Goal: Transaction & Acquisition: Purchase product/service

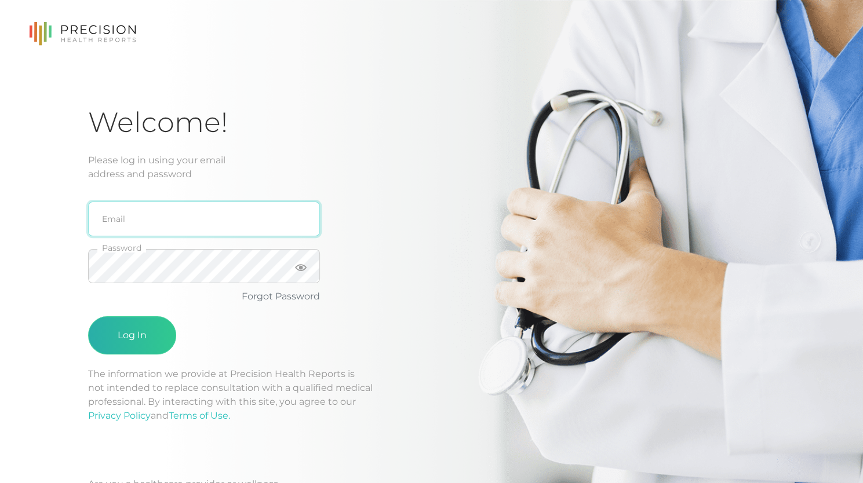
type input "[PERSON_NAME][EMAIL_ADDRESS][DOMAIN_NAME]"
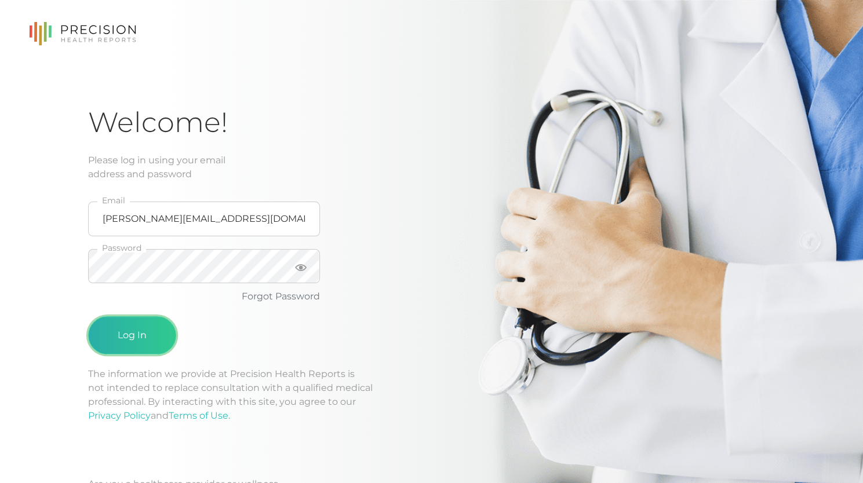
click at [116, 323] on button "Log In" at bounding box center [132, 335] width 88 height 38
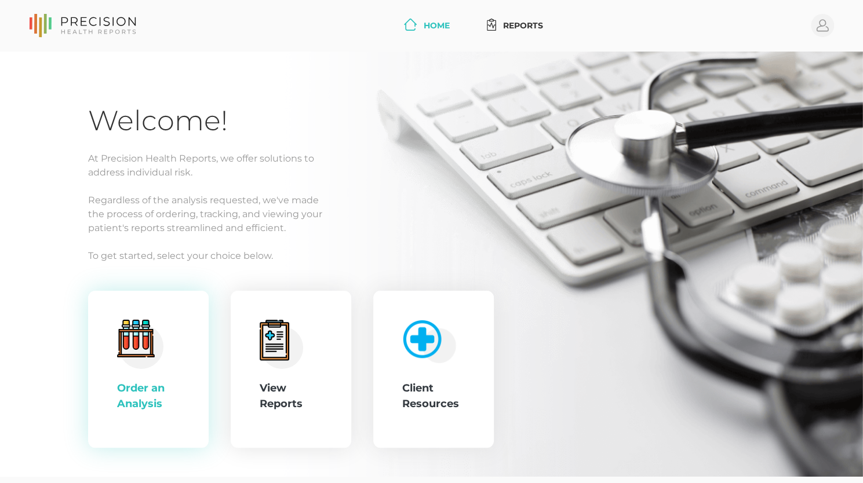
click at [110, 404] on div ".cls-4{fill:#f3f3f3}.cls-5{fill:#e4e4e4}.cls-6{fill:#bbf7ff}.cls-7{fill:#8bf0ff…" at bounding box center [148, 370] width 121 height 158
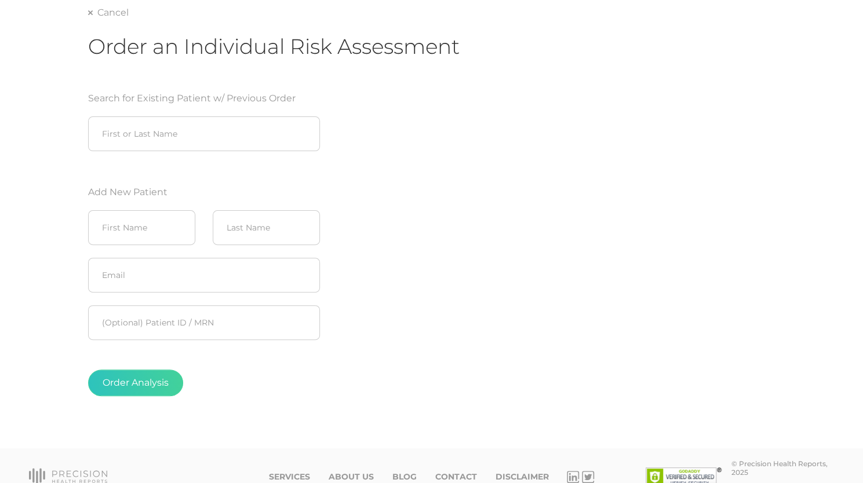
scroll to position [99, 0]
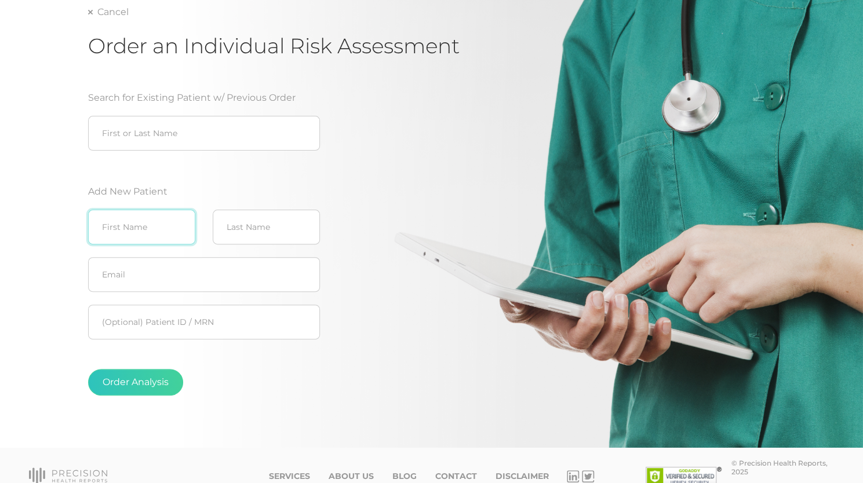
click at [129, 234] on input "text" at bounding box center [141, 227] width 107 height 35
type input "Cindy"
click at [255, 234] on input "text" at bounding box center [266, 227] width 107 height 35
type input "Kilgore"
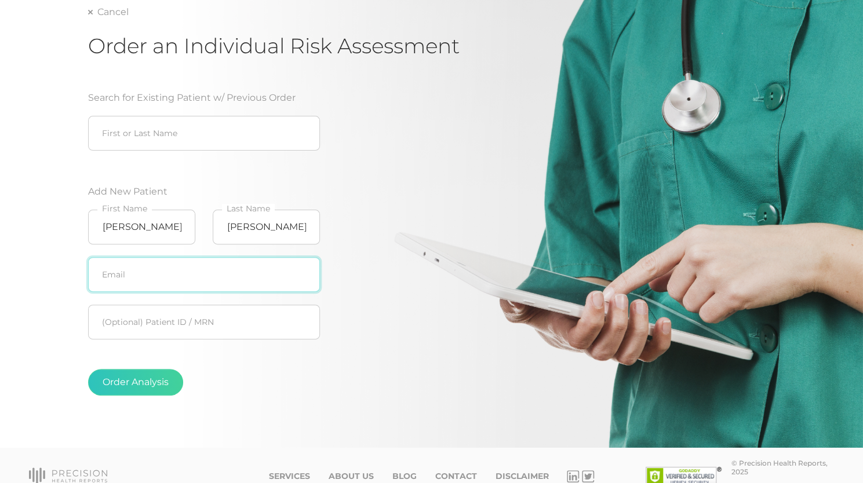
click at [170, 275] on input "text" at bounding box center [204, 274] width 232 height 35
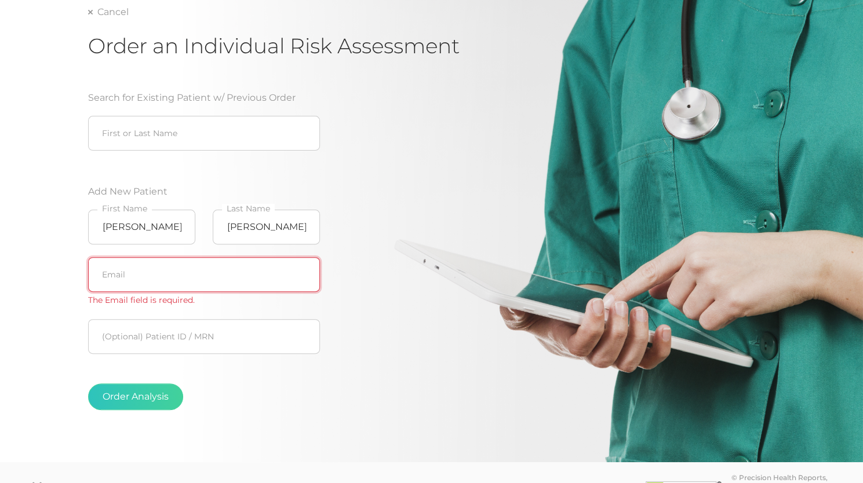
click at [147, 282] on input "text" at bounding box center [204, 274] width 232 height 35
paste input "c.kilgore1833@gmail.com"
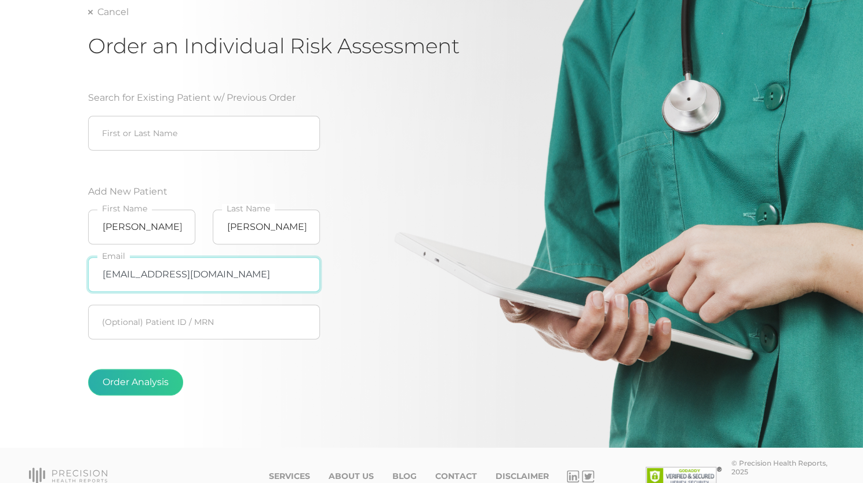
type input "c.kilgore1833@gmail.com"
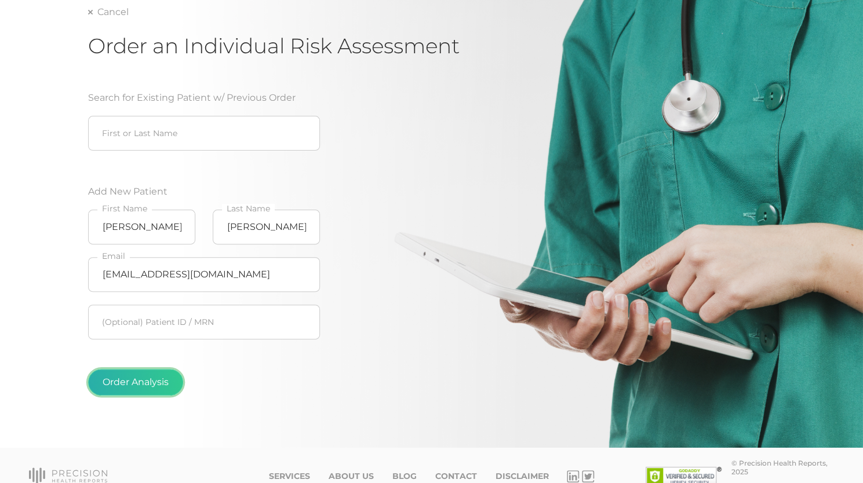
click at [141, 375] on button "Order Analysis" at bounding box center [135, 382] width 95 height 27
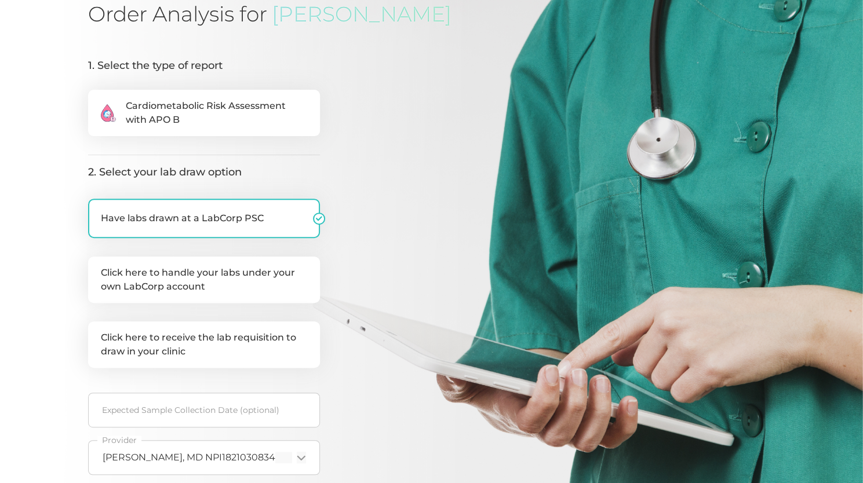
scroll to position [131, 0]
click at [183, 117] on span "Cardiometabolic Risk Assessment with APO B" at bounding box center [216, 113] width 181 height 28
click at [97, 101] on input ".cls-2{fill:#fa759e}.cls-4{fill:#ffd7e5}.cls-8{fill:#3a2c60} Cardiometabolic Ri…" at bounding box center [92, 95] width 9 height 12
radio input "true"
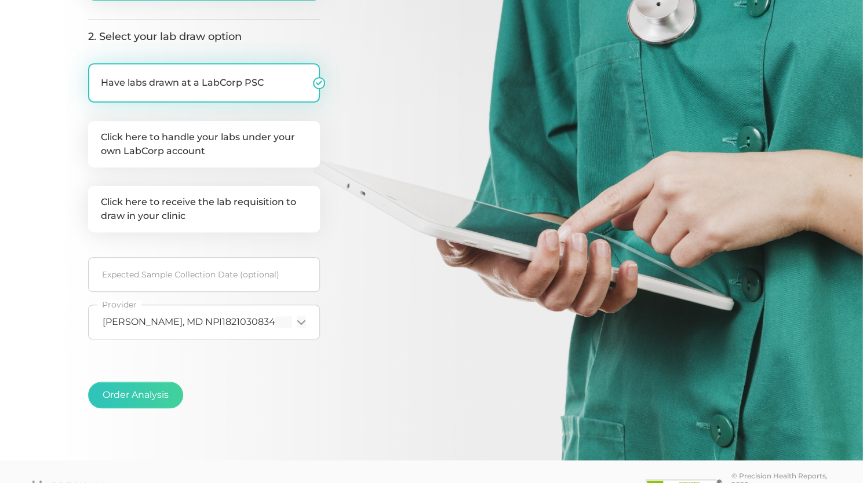
scroll to position [271, 0]
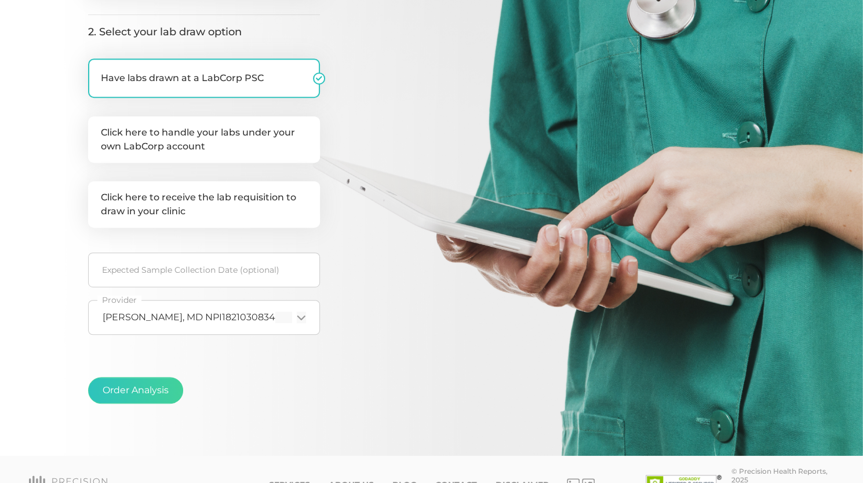
click at [256, 319] on span "Anne Gonzalez, MD NPI1821030834" at bounding box center [189, 318] width 173 height 12
click at [299, 321] on icon "Search for option" at bounding box center [301, 318] width 9 height 9
click at [304, 317] on icon "Search for option" at bounding box center [301, 318] width 9 height 9
click at [303, 318] on icon "Search for option" at bounding box center [300, 317] width 7 height 3
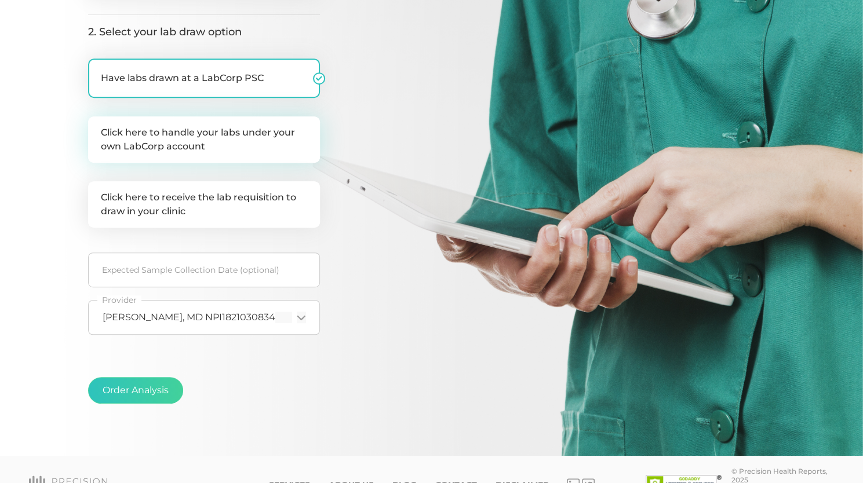
click at [225, 140] on label "Click here to handle your labs under your own LabCorp account" at bounding box center [204, 140] width 232 height 46
click at [97, 128] on input "Click here to handle your labs under your own LabCorp account" at bounding box center [92, 123] width 9 height 12
checkbox input "true"
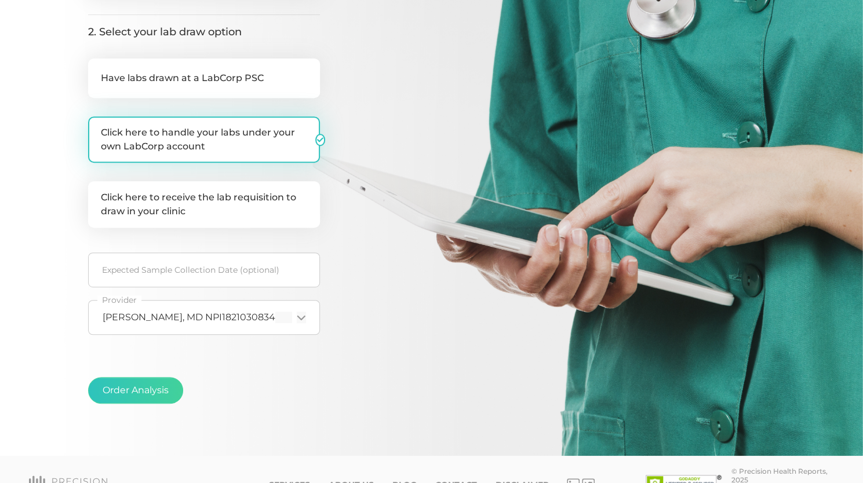
checkbox input "false"
click at [293, 318] on div "Loading..." at bounding box center [299, 318] width 14 height 12
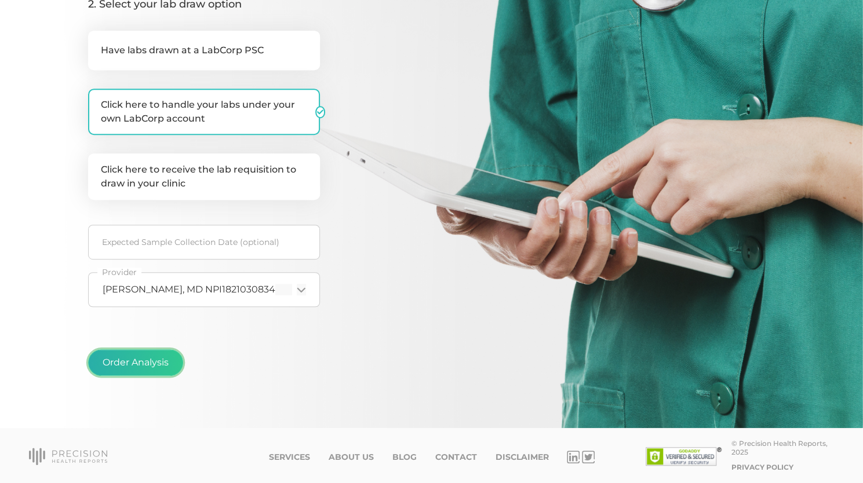
click at [130, 356] on button "Order Analysis" at bounding box center [135, 363] width 95 height 27
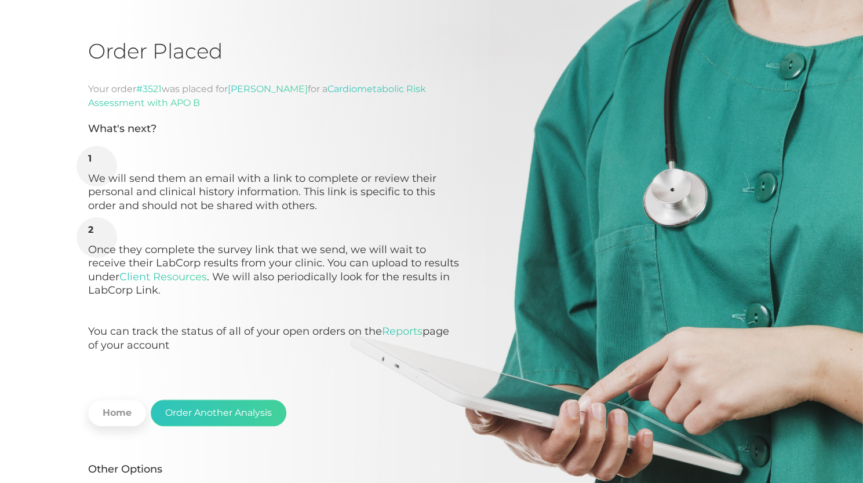
scroll to position [81, 0]
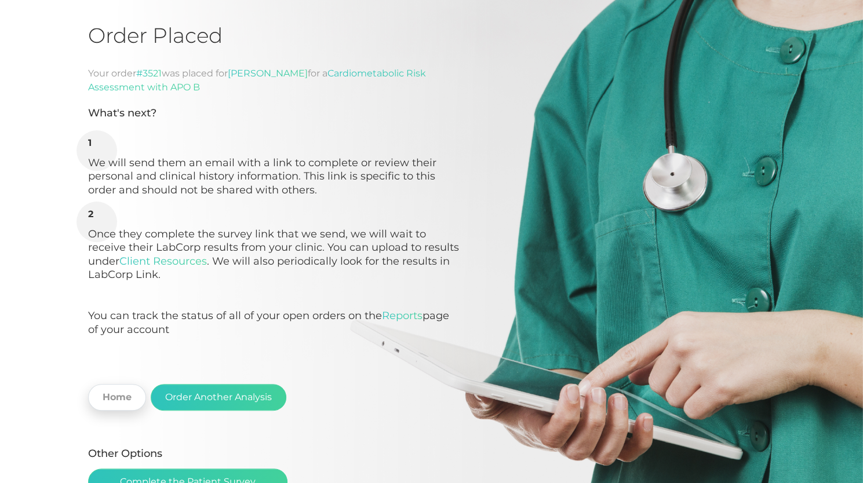
click at [115, 407] on link "Home" at bounding box center [117, 397] width 58 height 27
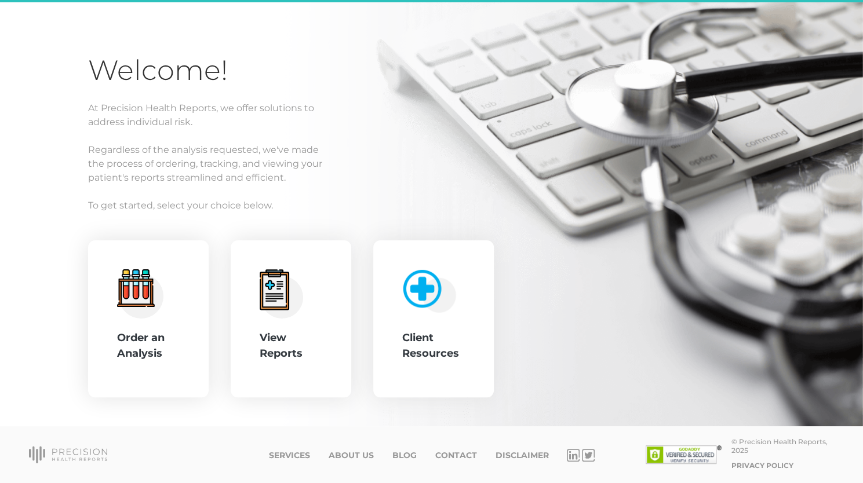
scroll to position [50, 0]
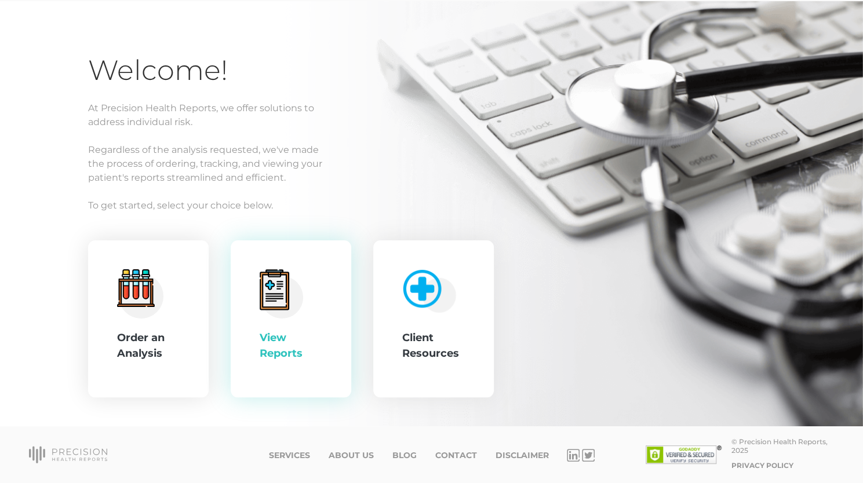
click at [285, 343] on div "View Reports" at bounding box center [291, 345] width 63 height 31
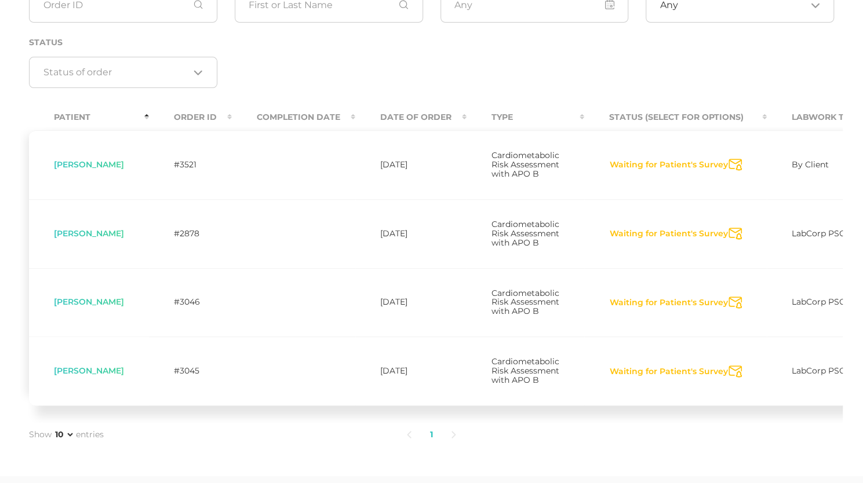
scroll to position [165, 0]
click at [661, 167] on button "Waiting for Patient's Survey" at bounding box center [668, 165] width 119 height 12
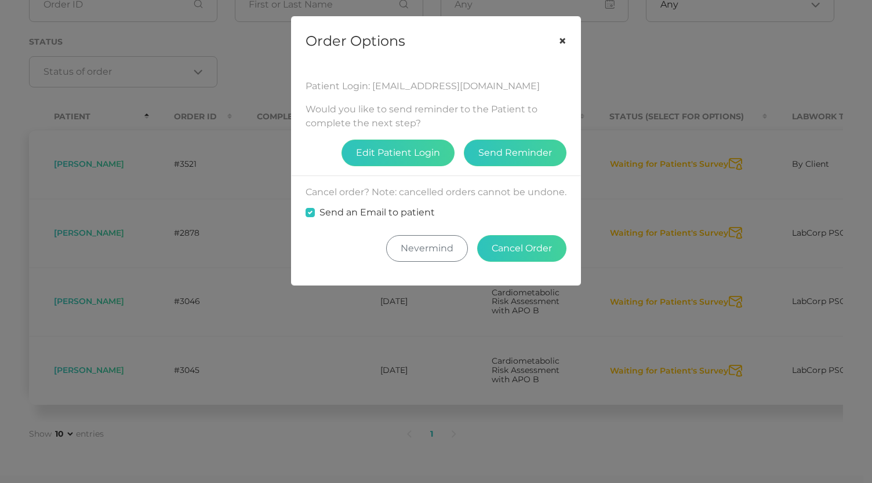
click at [562, 34] on button "×" at bounding box center [562, 41] width 36 height 49
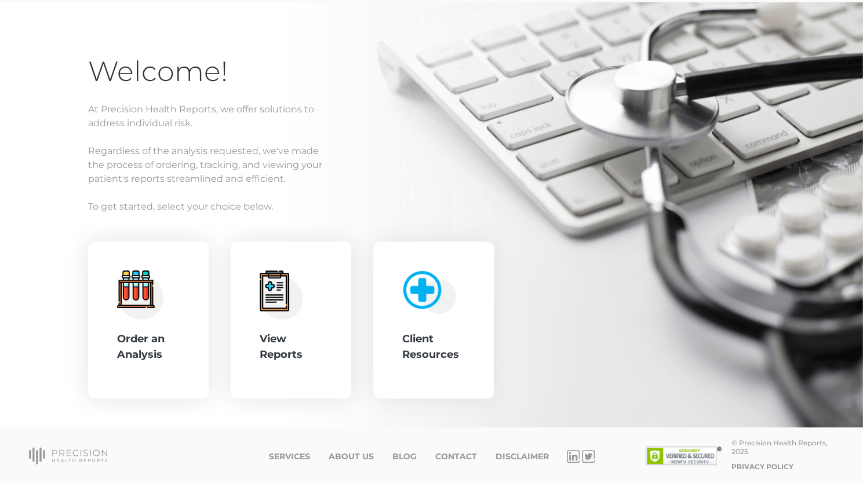
scroll to position [50, 0]
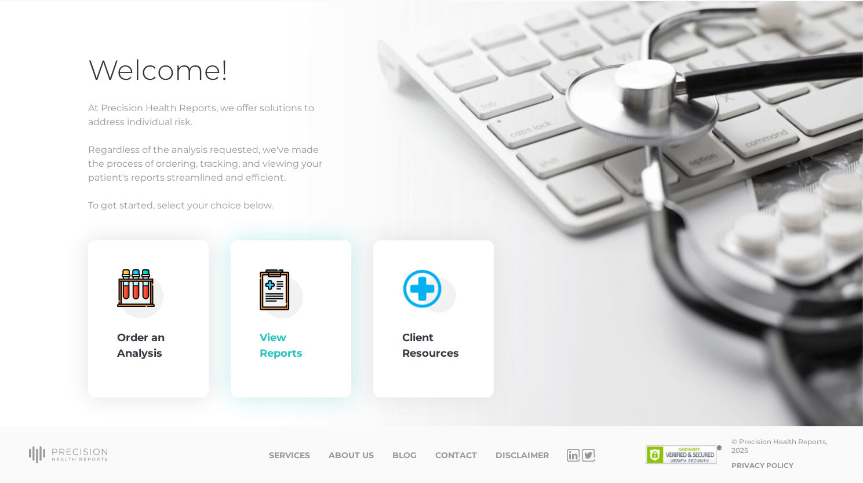
click at [278, 343] on div "View Reports" at bounding box center [291, 345] width 63 height 31
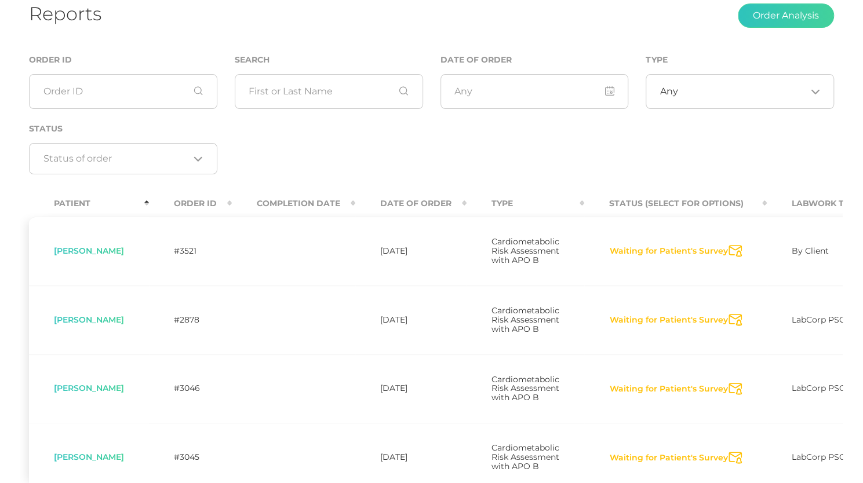
scroll to position [79, 0]
click at [81, 253] on span "[PERSON_NAME]" at bounding box center [89, 250] width 70 height 10
